Goal: Information Seeking & Learning: Compare options

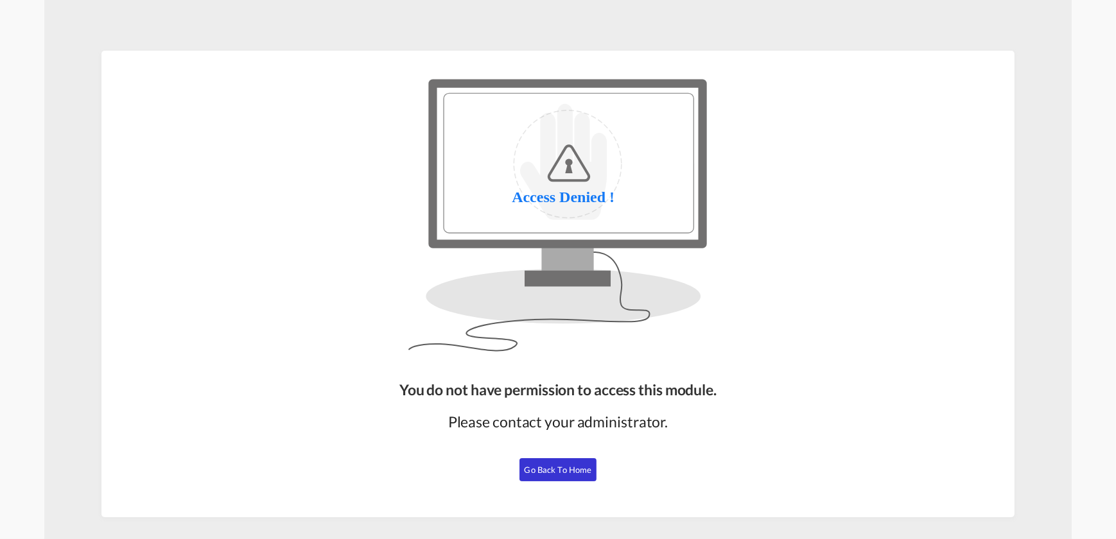
click at [521, 476] on button "Go Back to Home" at bounding box center [558, 470] width 77 height 23
